Goal: Information Seeking & Learning: Learn about a topic

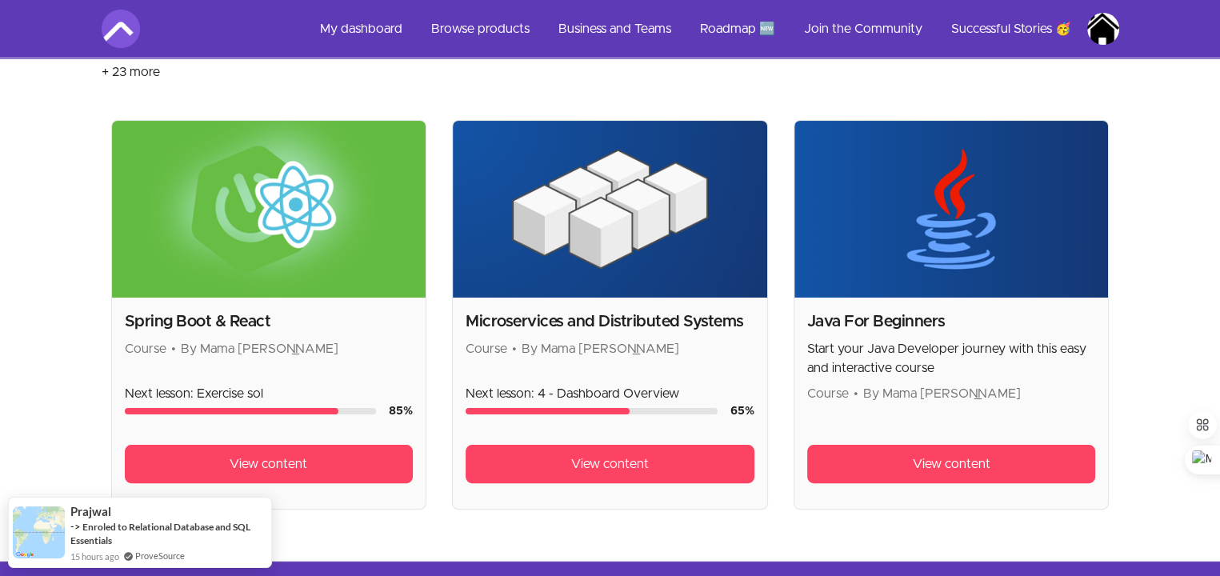
scroll to position [320, 0]
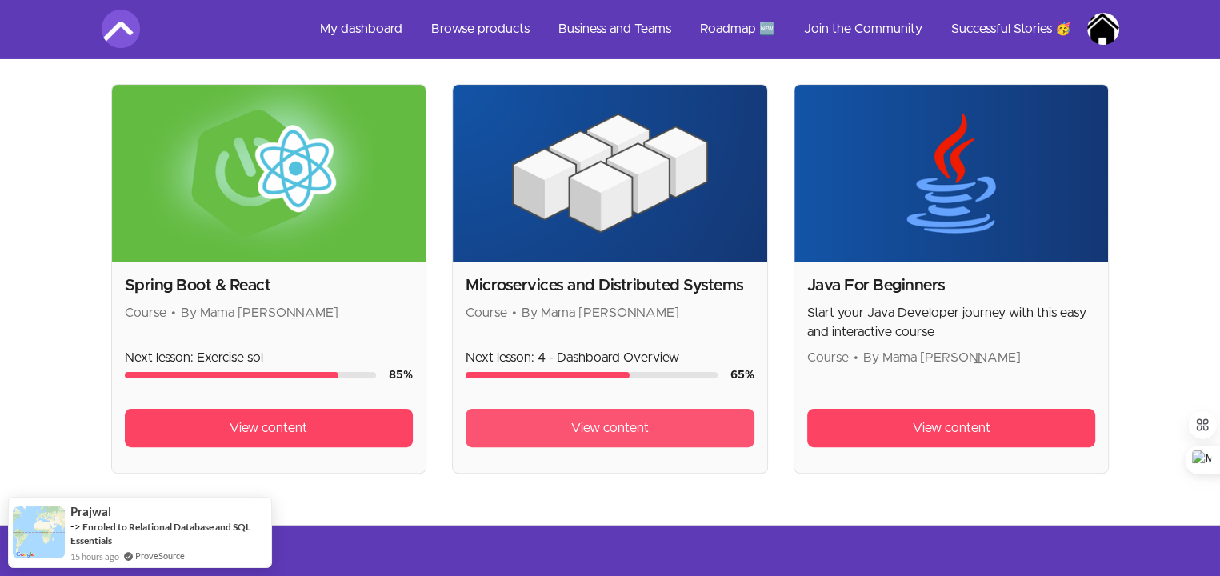
click at [614, 414] on link "View content" at bounding box center [610, 428] width 289 height 38
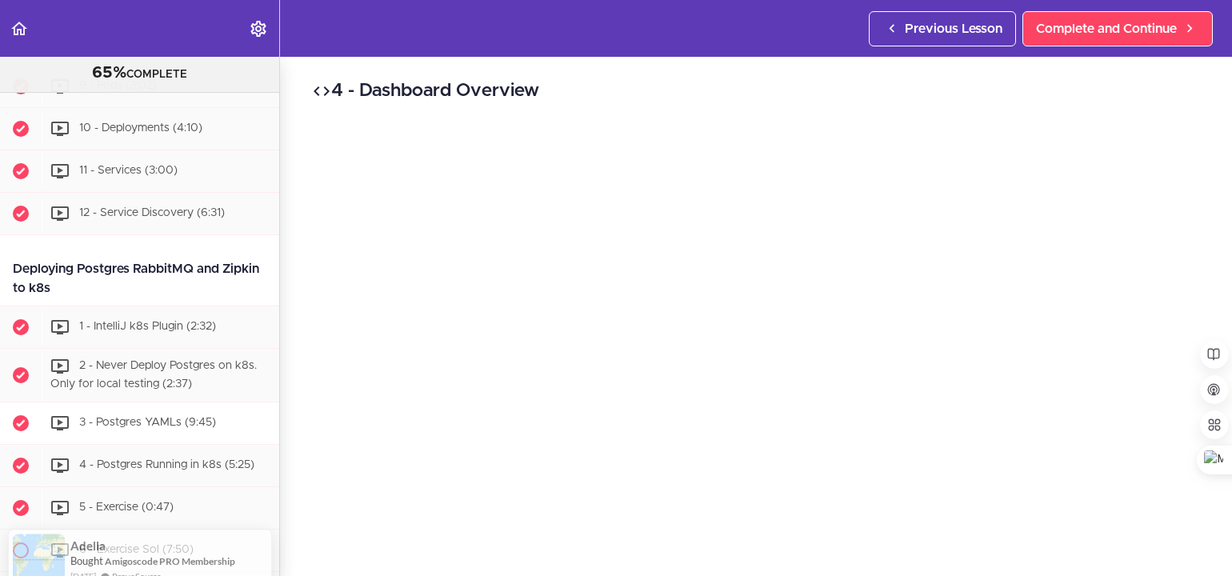
scroll to position [5401, 0]
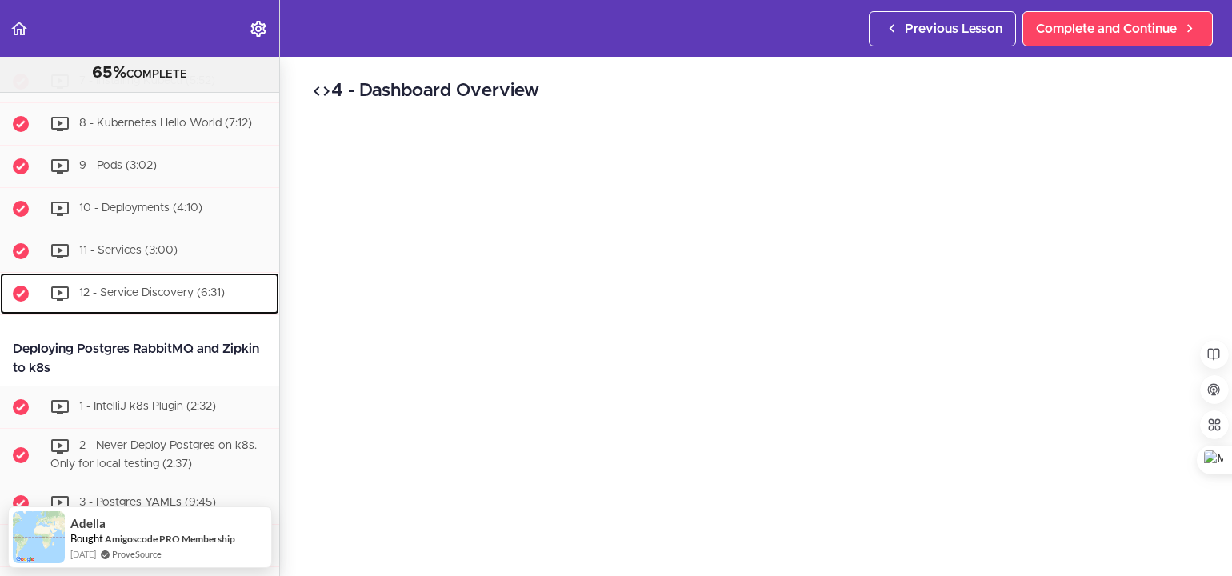
click at [211, 298] on span "12 - Service Discovery (6:31)" at bounding box center [152, 292] width 146 height 11
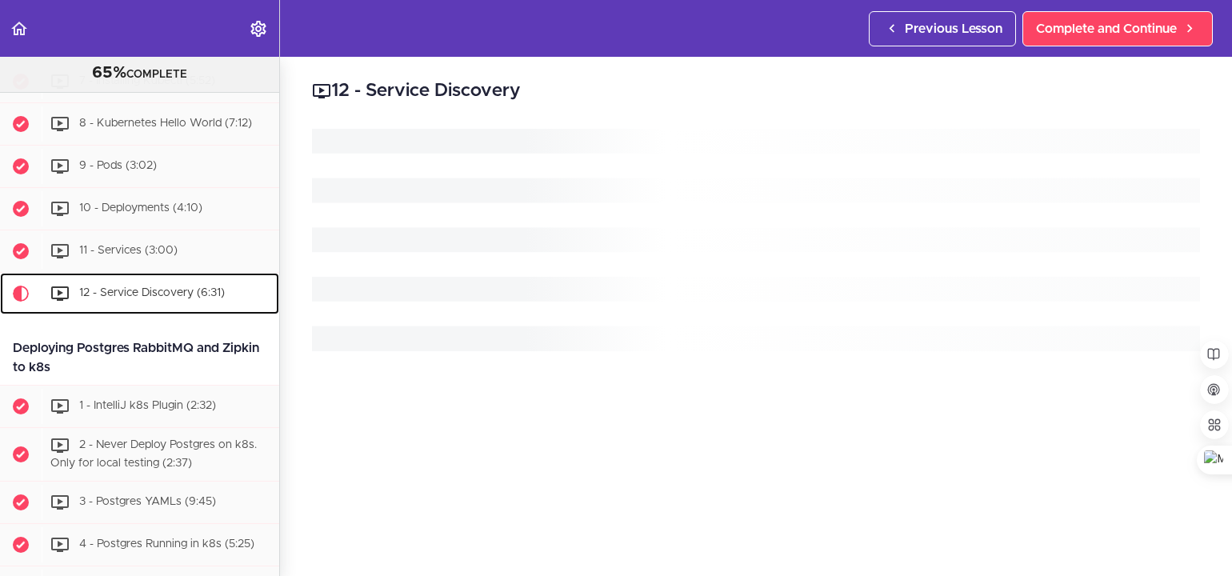
scroll to position [5636, 0]
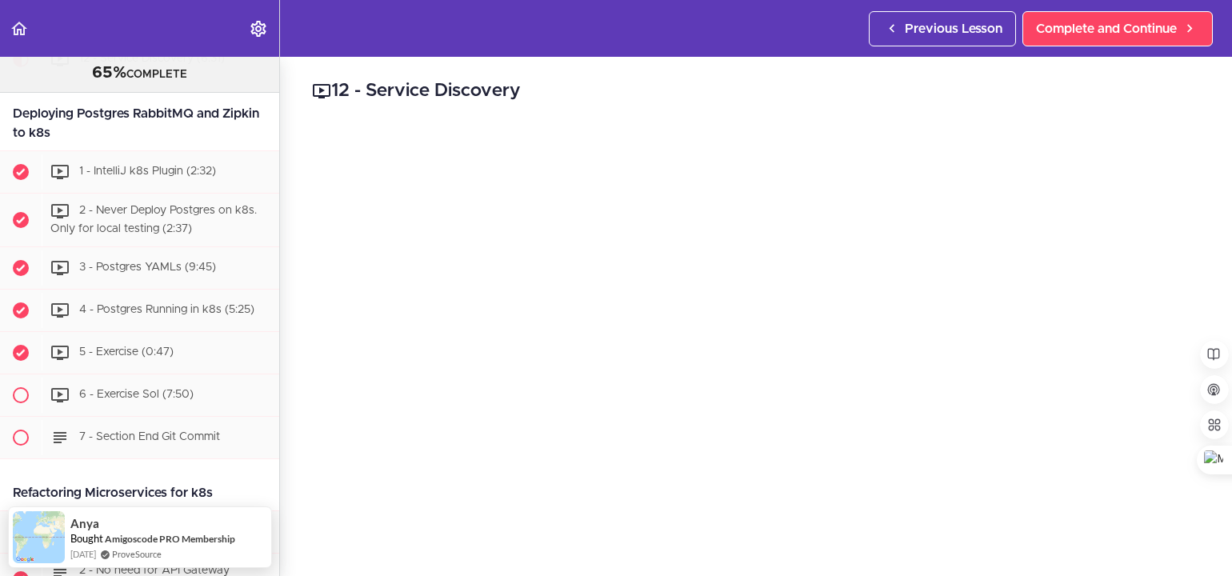
click at [174, 34] on div "11 - Services (3:00)" at bounding box center [161, 16] width 238 height 35
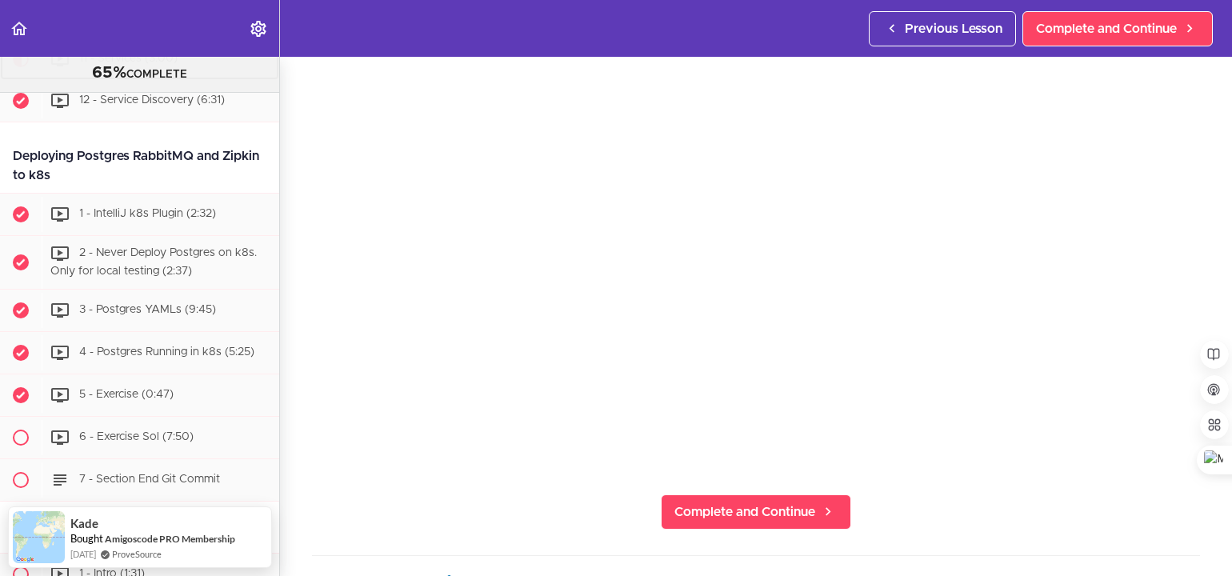
scroll to position [80, 0]
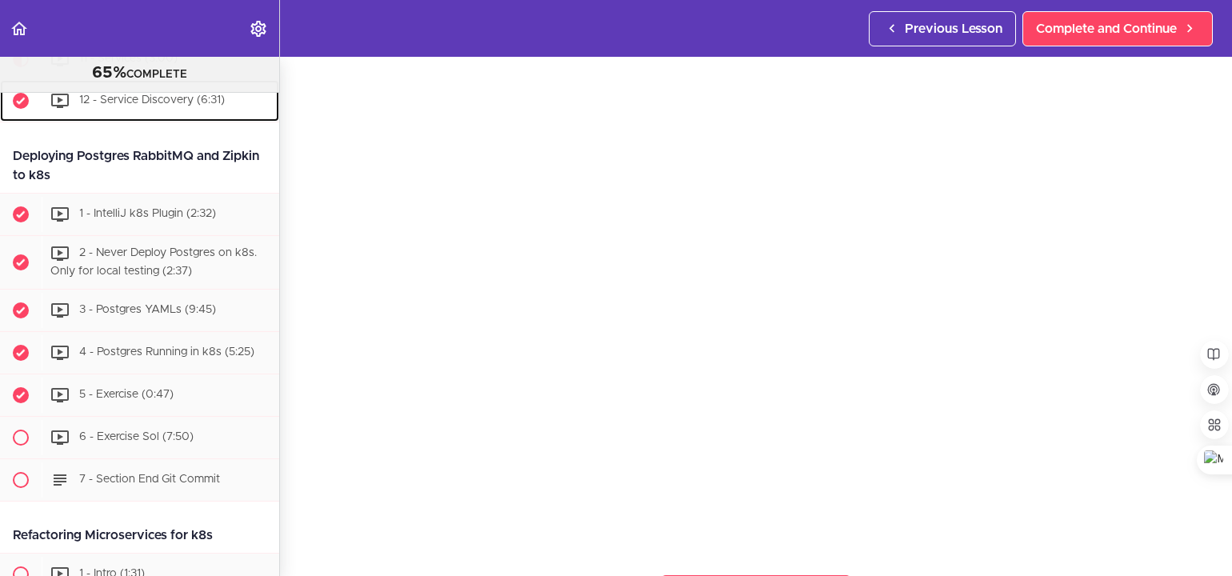
click at [198, 106] on span "12 - Service Discovery (6:31)" at bounding box center [152, 99] width 146 height 11
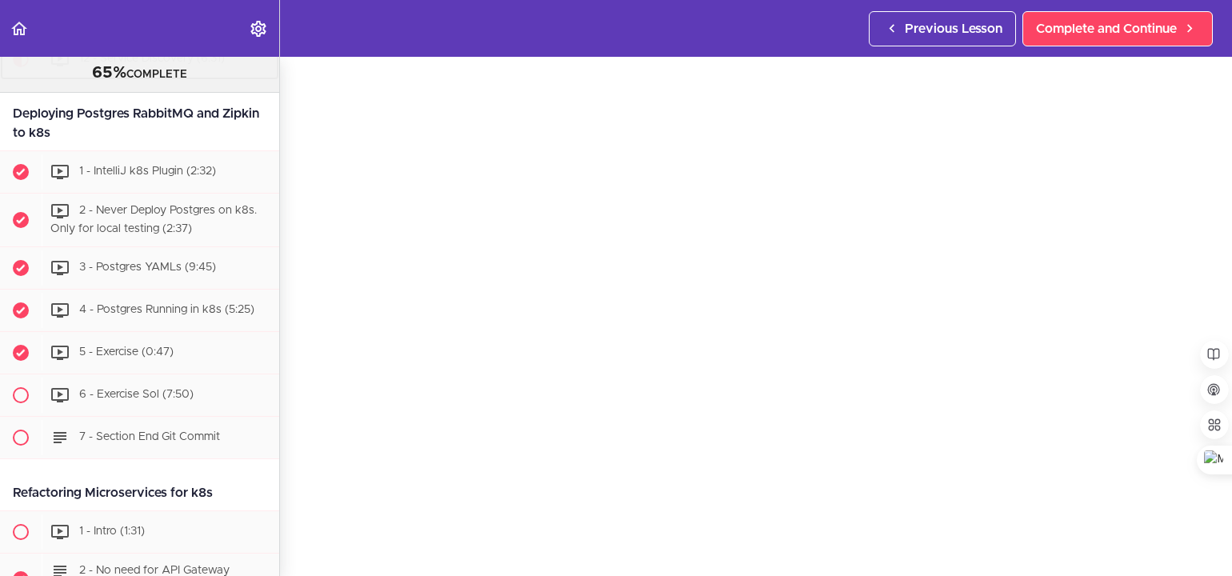
scroll to position [80, 0]
click at [197, 190] on div "1 - IntelliJ k8s Plugin (2:32)" at bounding box center [161, 171] width 238 height 35
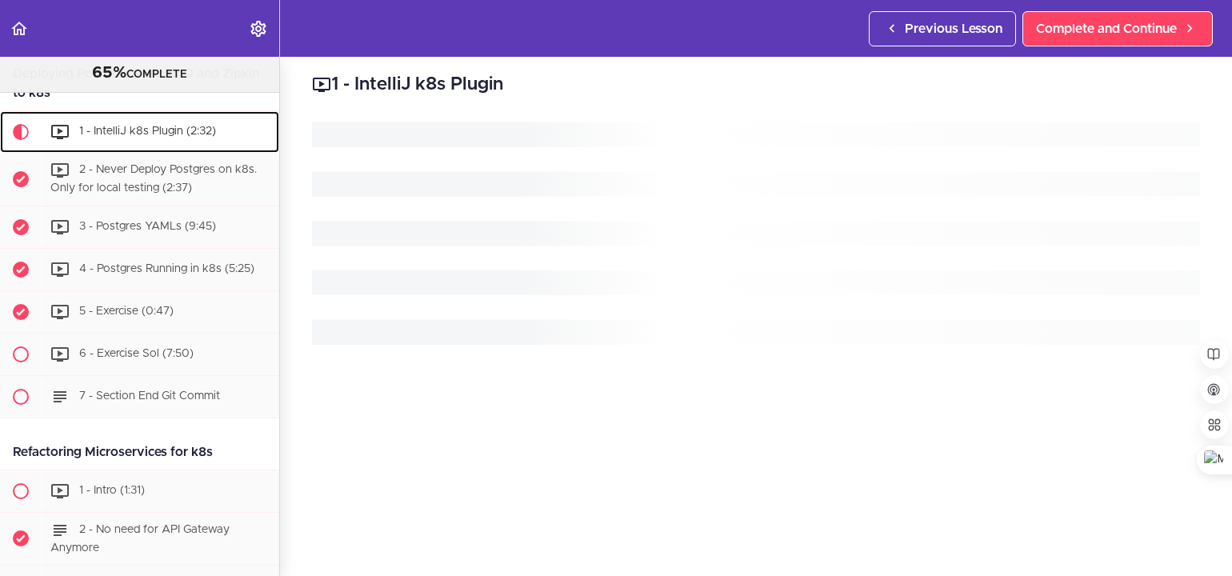
scroll to position [5749, 0]
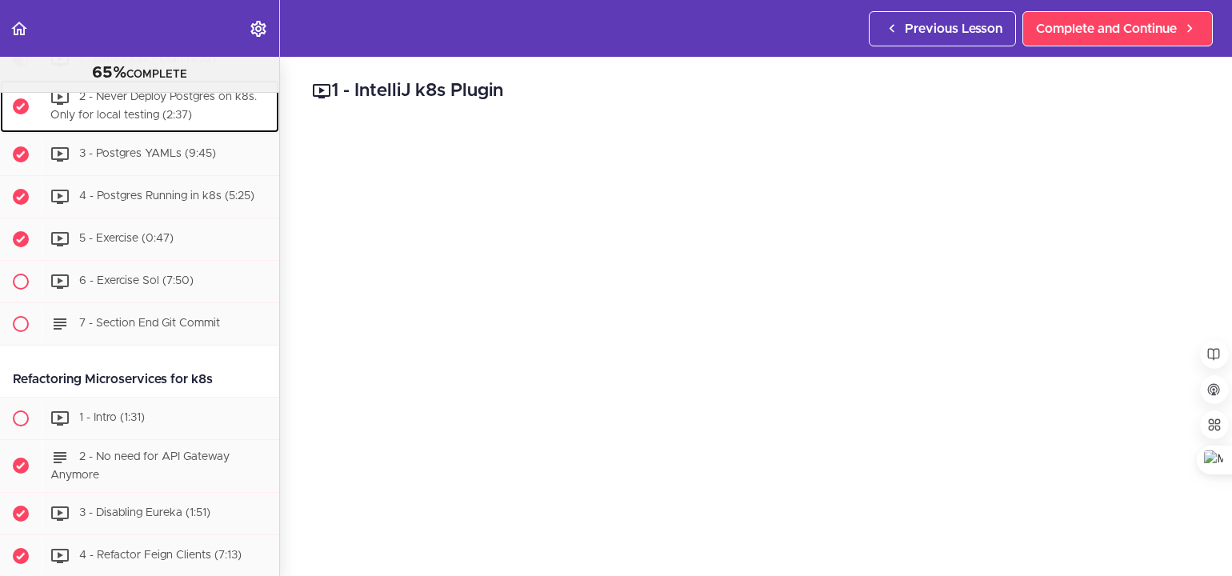
click at [111, 121] on span "2 - Never Deploy Postgres on k8s. Only for local testing (2:37)" at bounding box center [153, 106] width 206 height 30
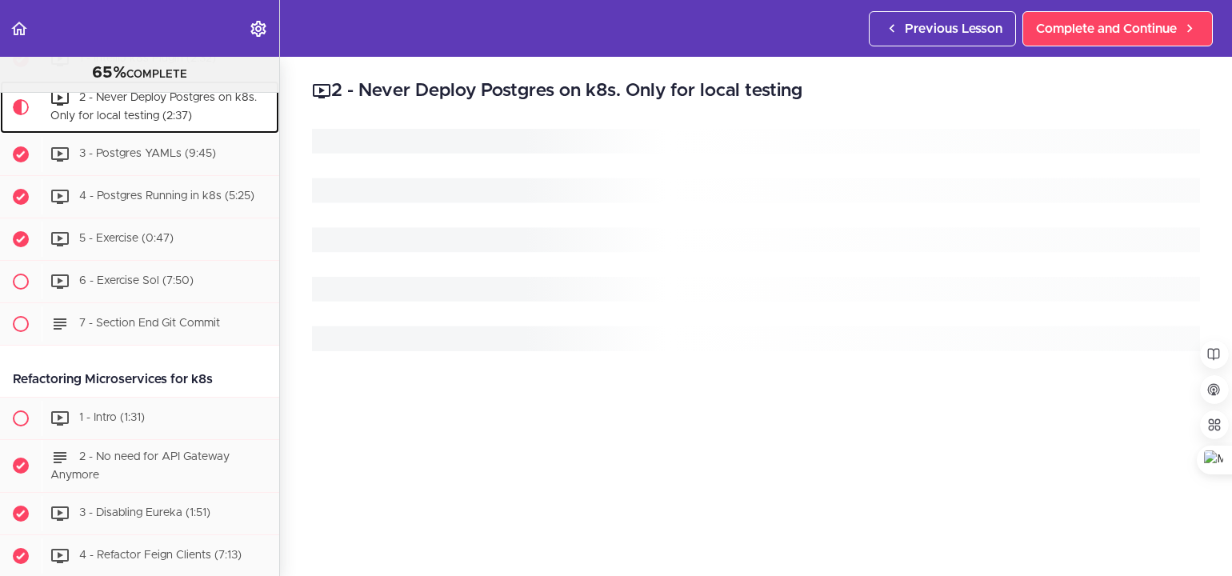
scroll to position [5791, 0]
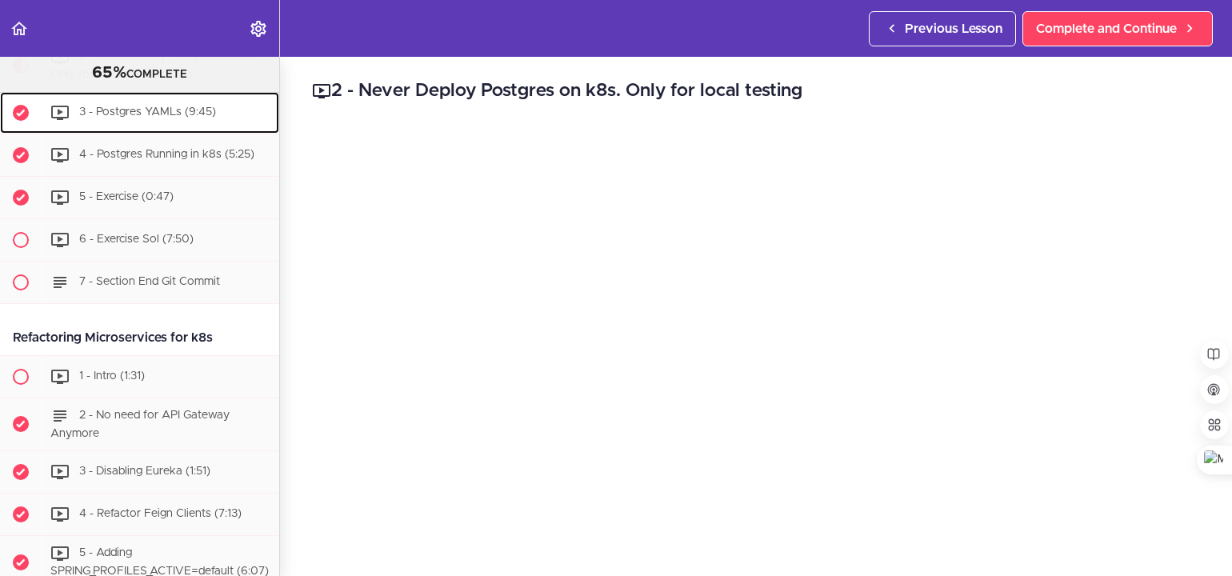
click at [127, 130] on div "3 - Postgres YAMLs (9:45)" at bounding box center [161, 112] width 238 height 35
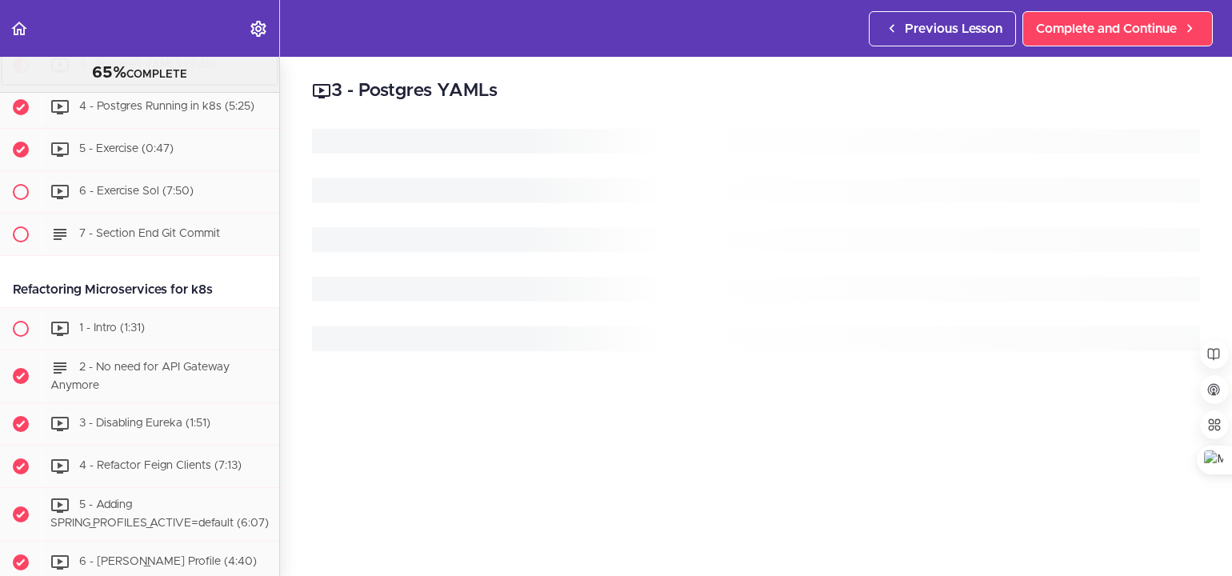
scroll to position [5844, 0]
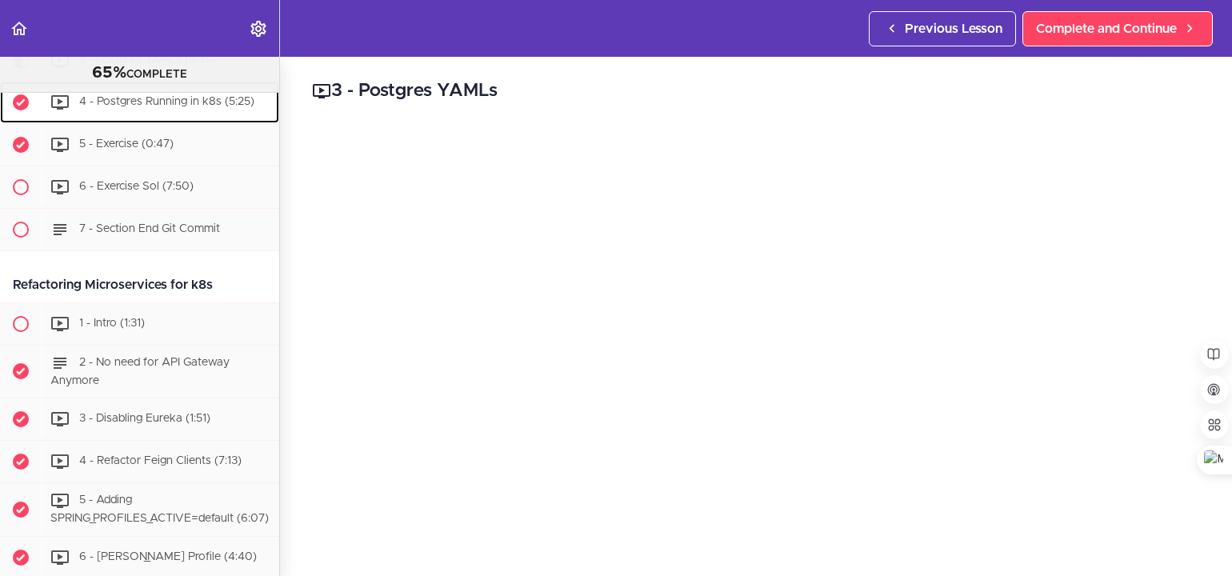
click at [151, 107] on span "4 - Postgres Running in k8s (5:25)" at bounding box center [166, 101] width 175 height 11
click at [154, 107] on span "4 - Postgres Running in k8s (5:25)" at bounding box center [166, 101] width 175 height 11
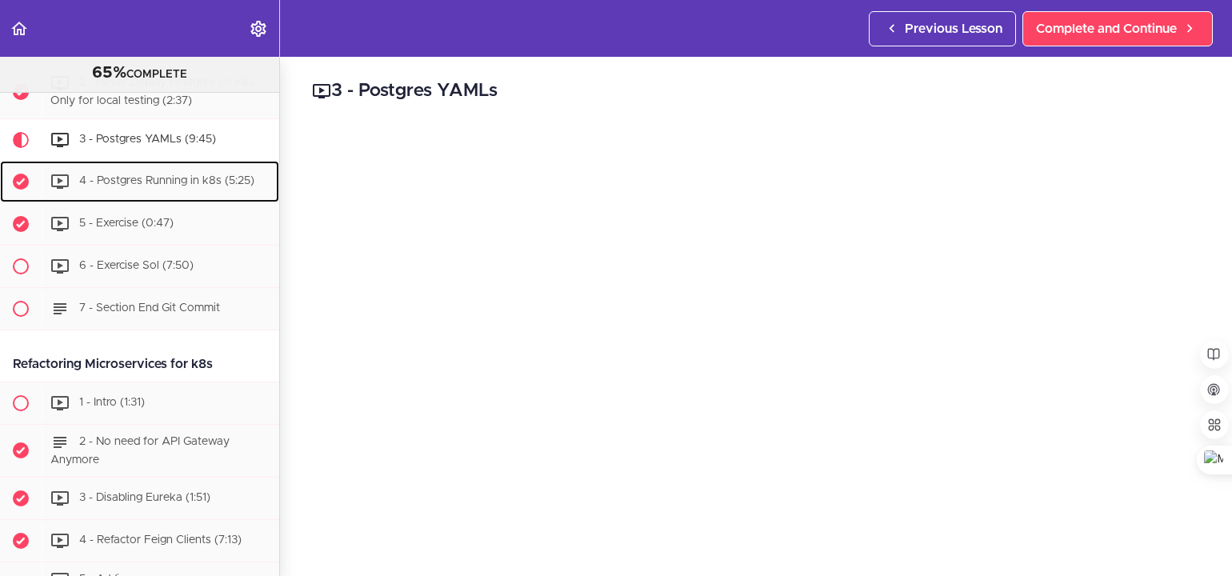
scroll to position [5764, 0]
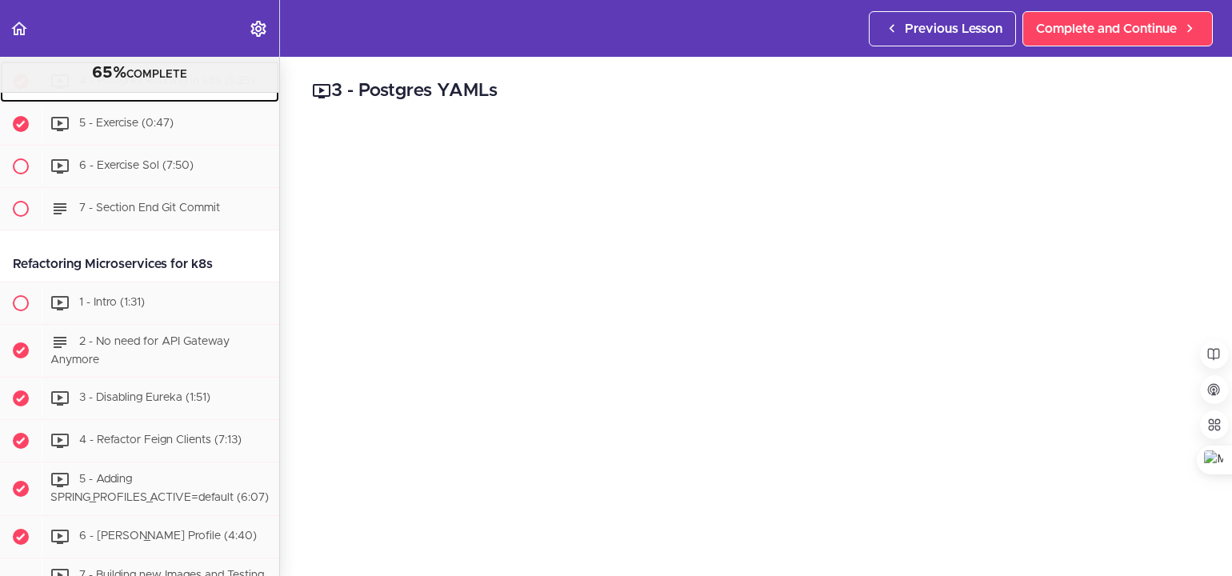
click at [131, 99] on div "4 - Postgres Running in k8s (5:25)" at bounding box center [161, 81] width 238 height 35
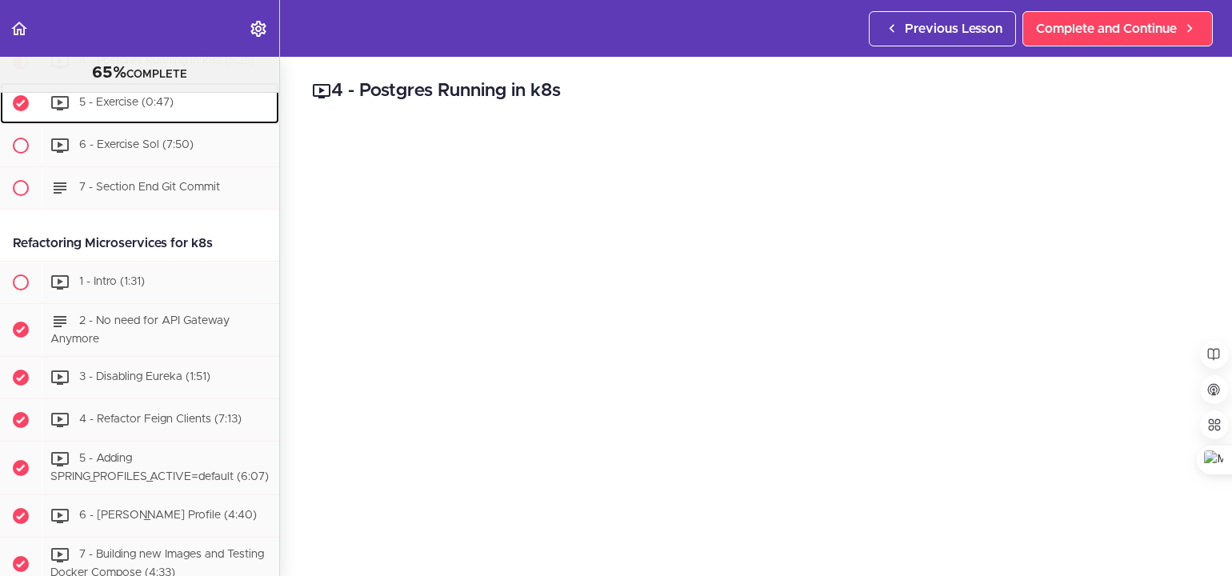
click at [130, 108] on span "5 - Exercise (0:47)" at bounding box center [126, 102] width 94 height 11
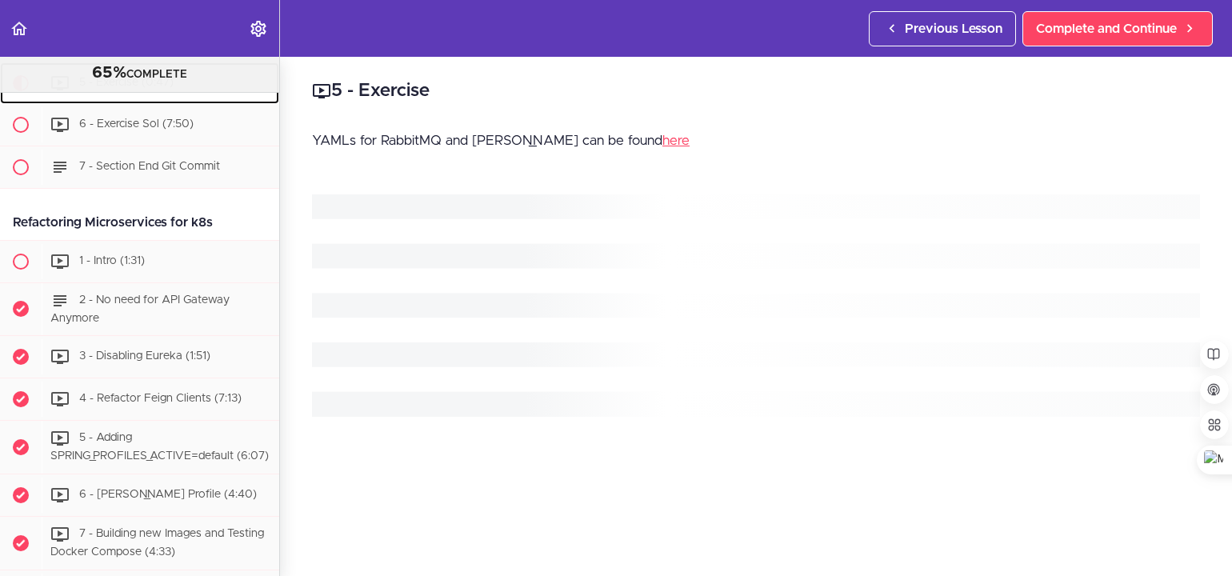
scroll to position [5928, 0]
